Goal: Information Seeking & Learning: Learn about a topic

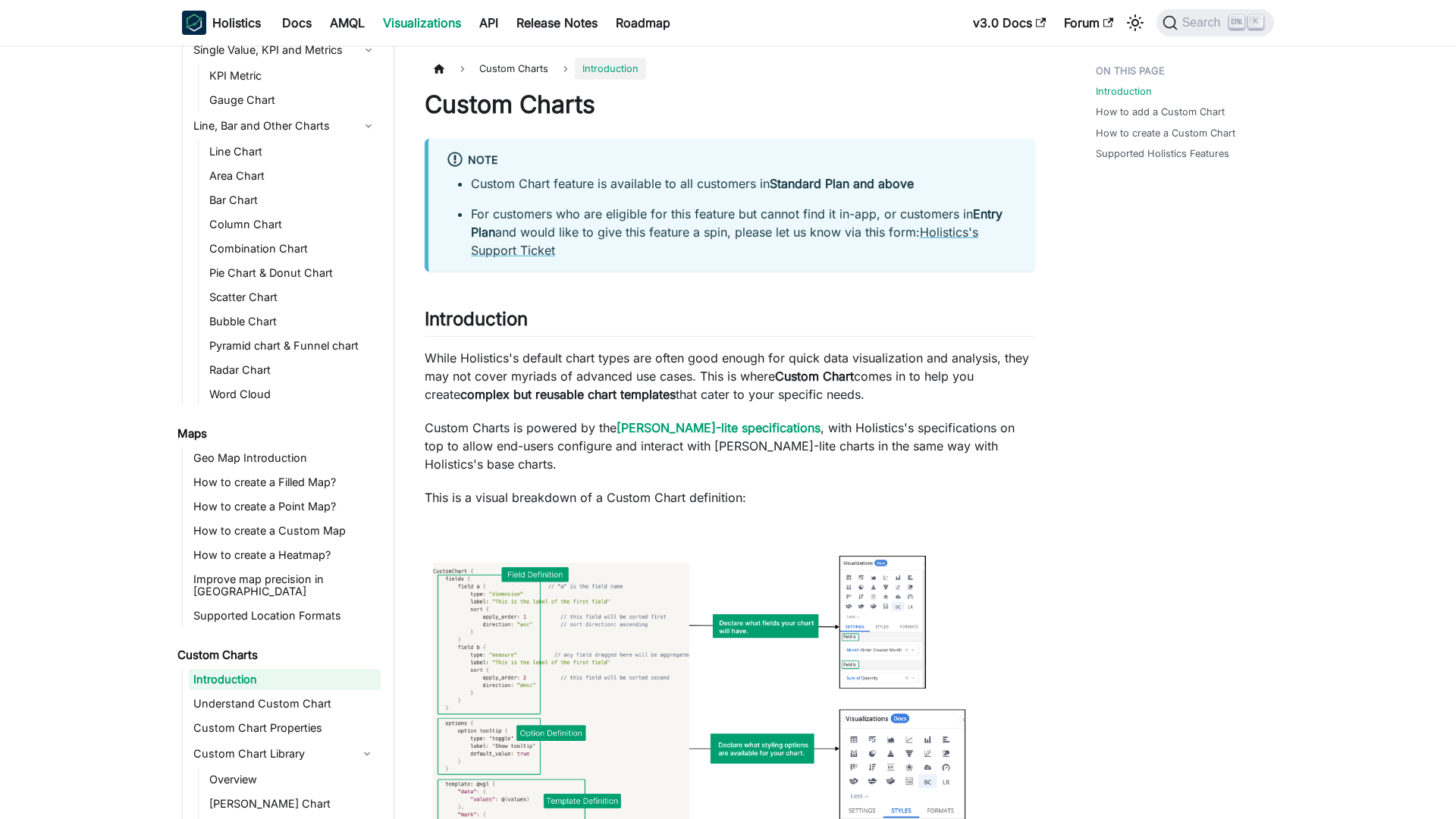
scroll to position [273, 0]
